Goal: Navigation & Orientation: Find specific page/section

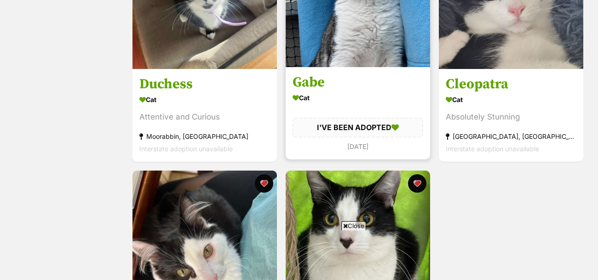
scroll to position [1358, 0]
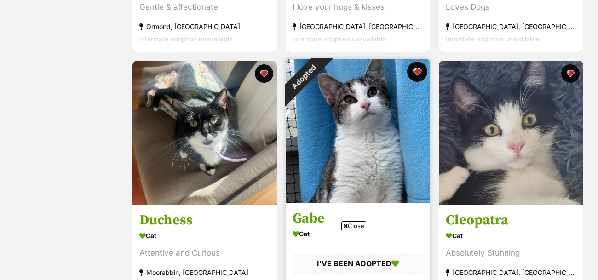
click at [410, 74] on button "favourite" at bounding box center [417, 72] width 20 height 20
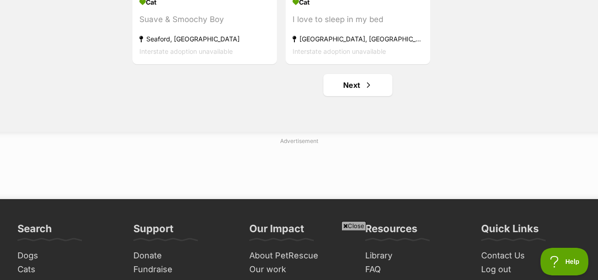
scroll to position [1839, 0]
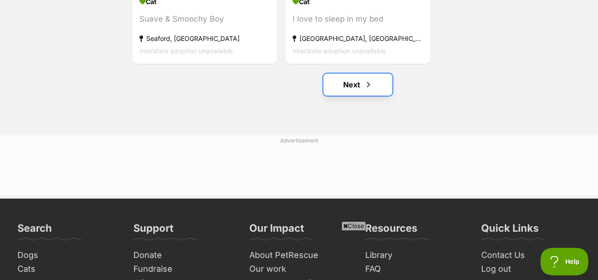
click at [361, 92] on link "Next" at bounding box center [357, 85] width 69 height 22
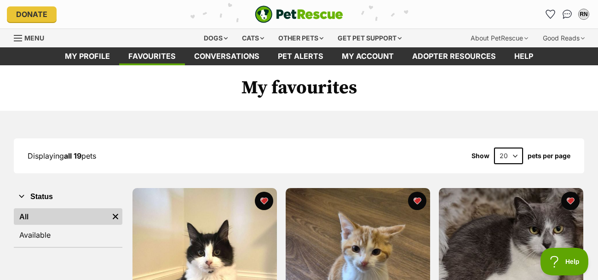
click at [277, 9] on img "PetRescue" at bounding box center [299, 14] width 88 height 17
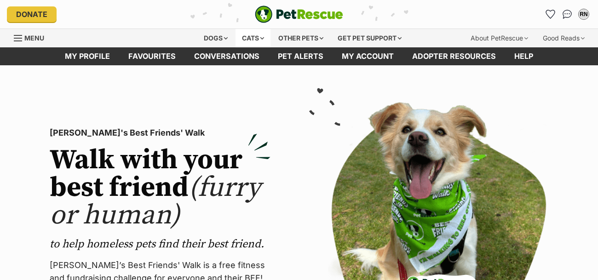
click at [260, 37] on div "Cats" at bounding box center [252, 38] width 35 height 18
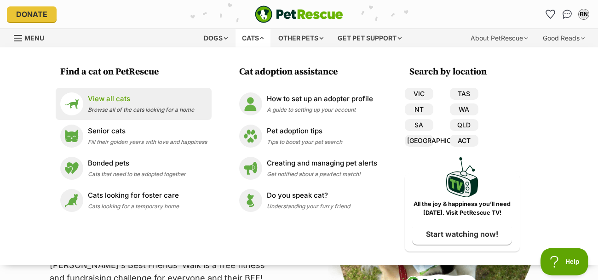
click at [161, 109] on span "Browse all of the cats looking for a home" at bounding box center [141, 109] width 106 height 7
